Goal: Information Seeking & Learning: Learn about a topic

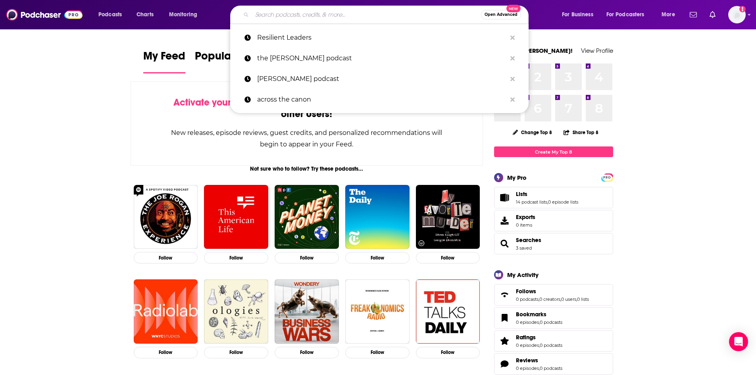
click at [365, 12] on input "Search podcasts, credits, & more..." at bounding box center [366, 14] width 229 height 13
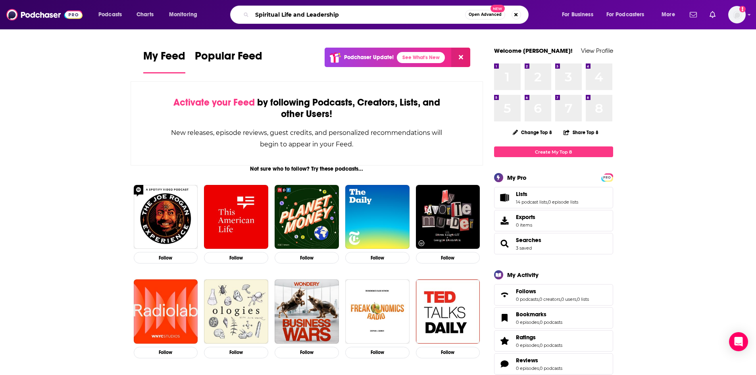
type input "Spiritual Life and Leadership"
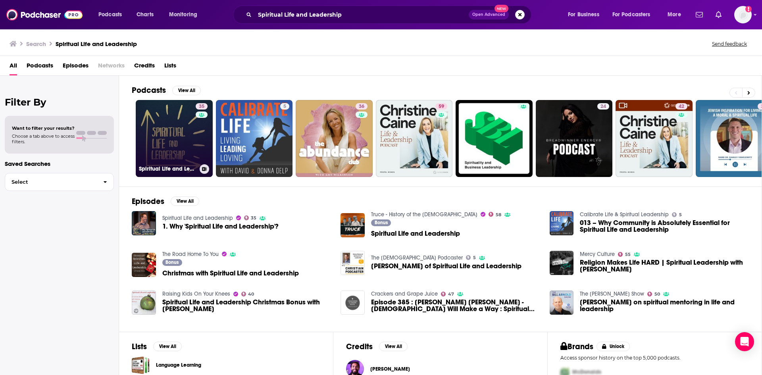
click at [160, 123] on link "35 Spiritual Life and Leadership" at bounding box center [174, 138] width 77 height 77
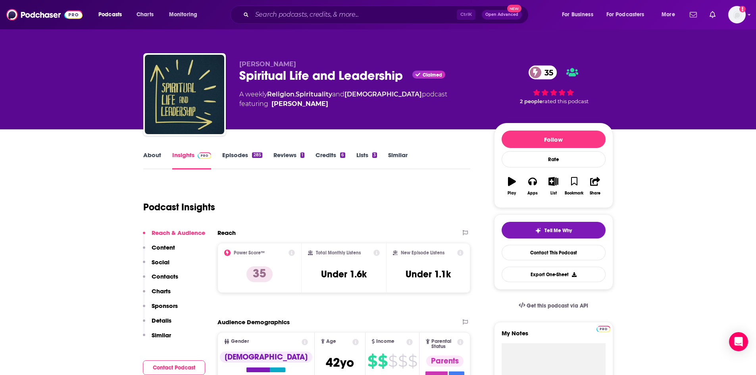
click at [152, 152] on link "About" at bounding box center [152, 160] width 18 height 18
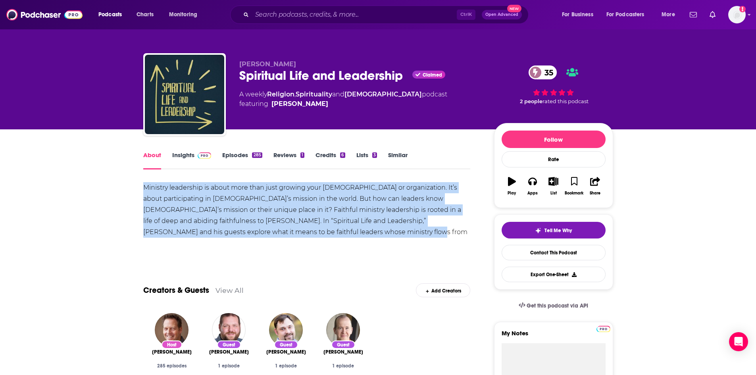
drag, startPoint x: 143, startPoint y: 187, endPoint x: 363, endPoint y: 231, distance: 223.9
click at [363, 231] on div "Ministry leadership is about more than just growing your [DEMOGRAPHIC_DATA] or …" at bounding box center [307, 215] width 328 height 67
copy div "Ministry leadership is about more than just growing your [DEMOGRAPHIC_DATA] or …"
click at [193, 156] on link "Insights" at bounding box center [191, 160] width 39 height 18
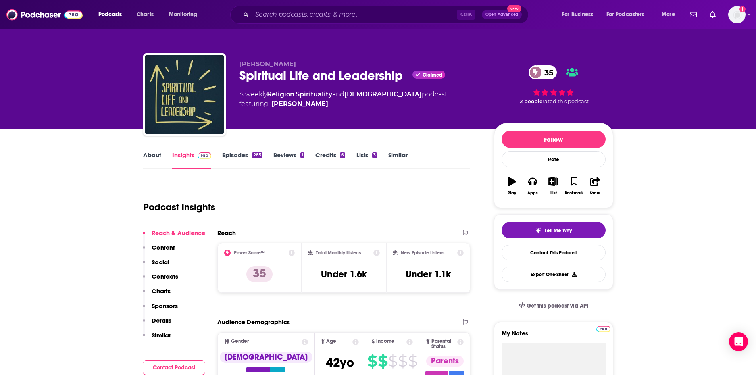
click at [144, 156] on link "About" at bounding box center [152, 160] width 18 height 18
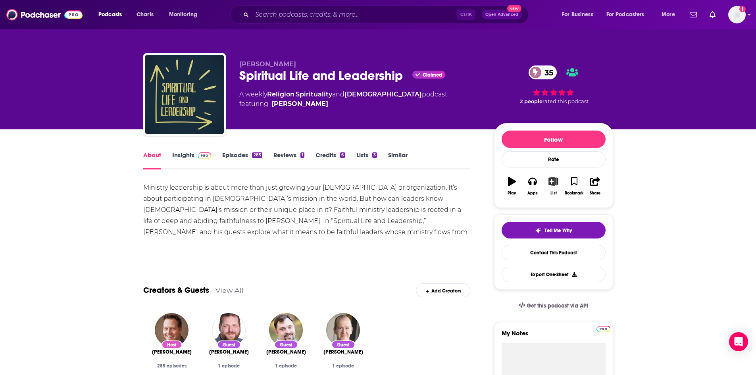
click at [556, 187] on button "List" at bounding box center [553, 186] width 21 height 29
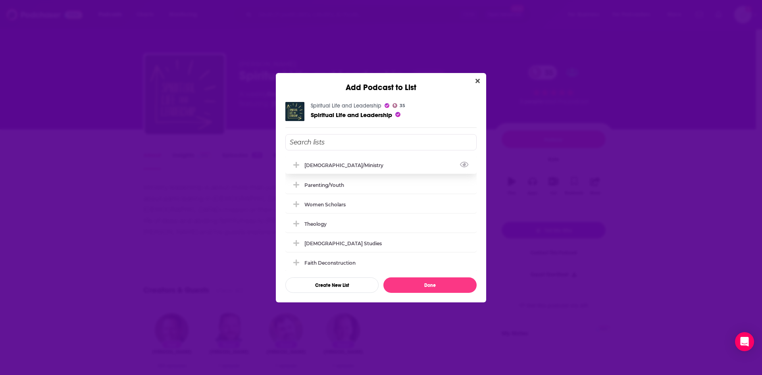
click at [298, 166] on icon "Add Podcast To List" at bounding box center [296, 165] width 6 height 6
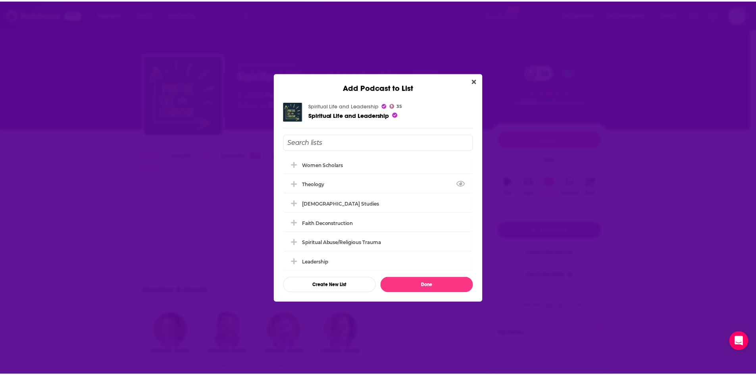
scroll to position [79, 0]
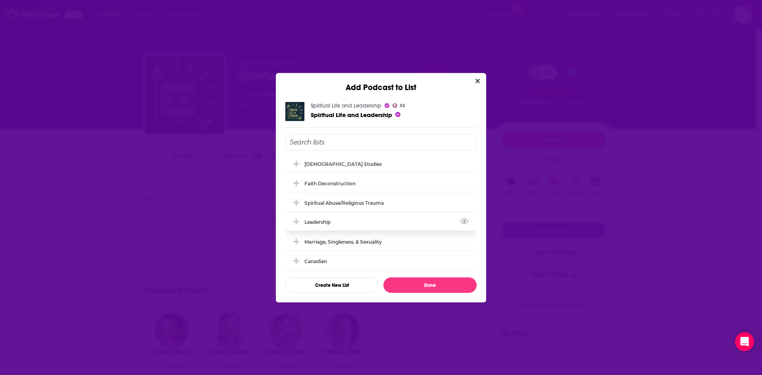
click at [295, 222] on icon "Add Podcast To List" at bounding box center [296, 222] width 6 height 6
click at [451, 287] on button "Done" at bounding box center [430, 285] width 93 height 15
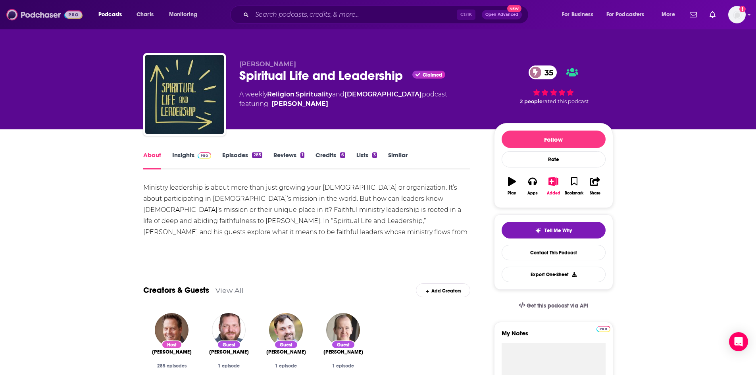
click at [68, 14] on img at bounding box center [44, 14] width 76 height 15
